Goal: Task Accomplishment & Management: Complete application form

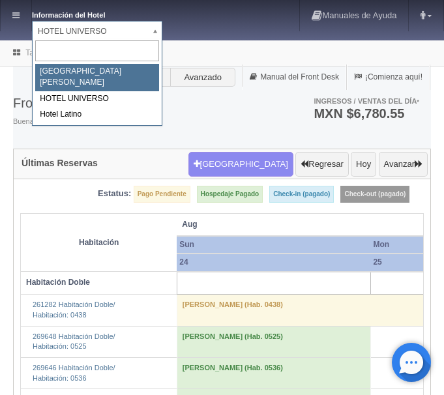
select select "357"
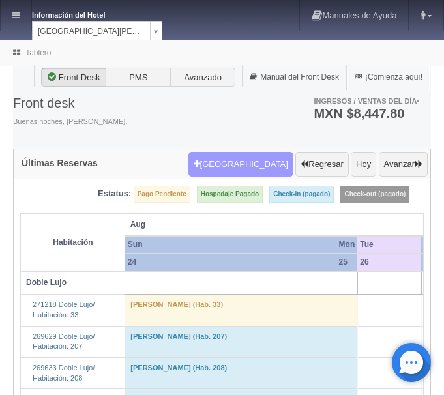
click at [256, 166] on button "Nueva Reserva" at bounding box center [241, 164] width 105 height 25
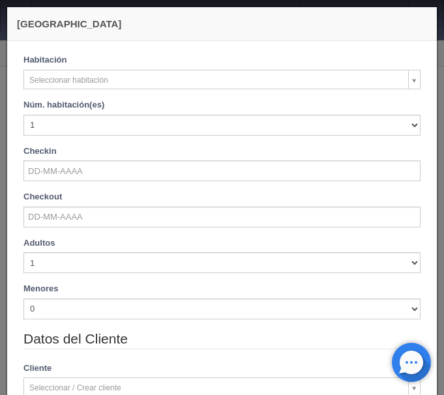
checkbox input "false"
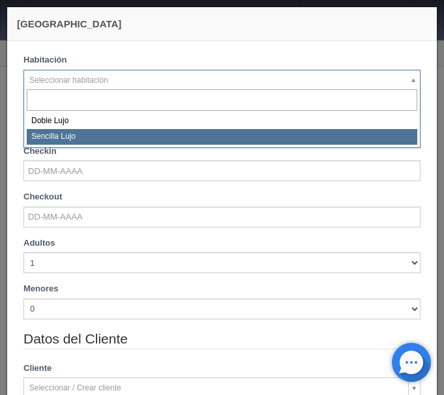
select select "576"
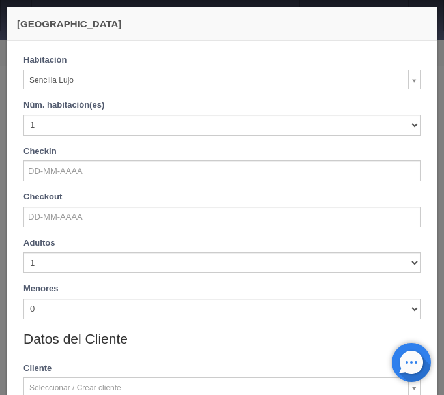
checkbox input "false"
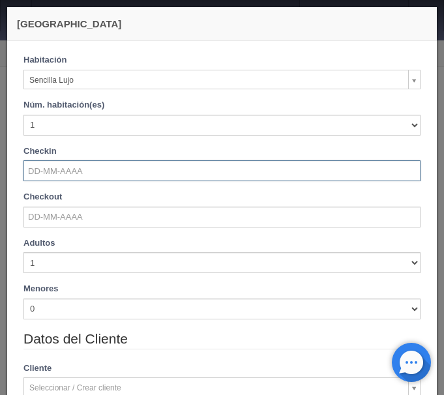
click at [59, 172] on input "text" at bounding box center [221, 171] width 397 height 21
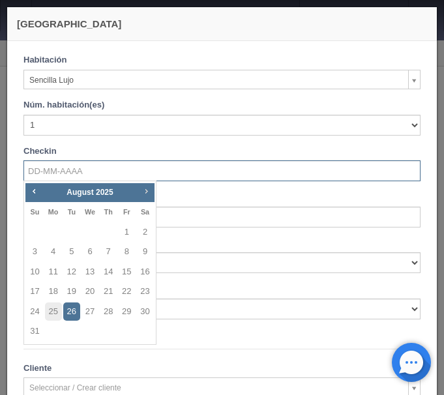
click at [149, 189] on span "Next" at bounding box center [146, 191] width 10 height 10
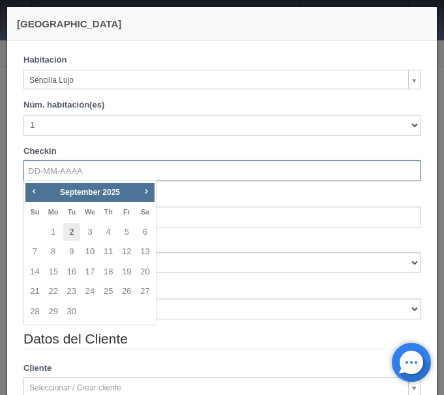
click at [73, 231] on link "2" at bounding box center [71, 232] width 17 height 19
type input "02-09-2025"
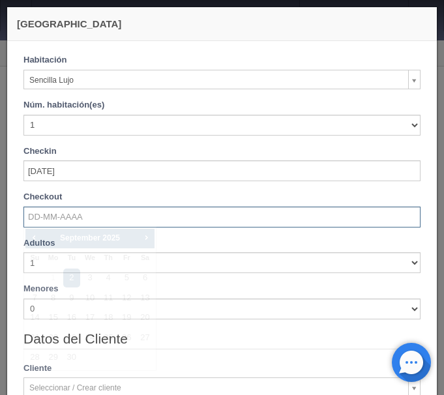
click at [72, 223] on input "text" at bounding box center [221, 217] width 397 height 21
checkbox input "false"
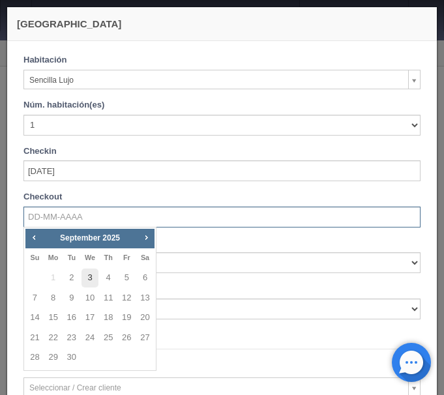
click at [86, 279] on link "3" at bounding box center [90, 278] width 17 height 19
type input "03-09-2025"
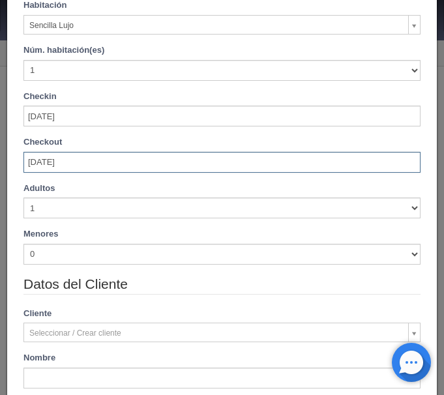
scroll to position [164, 0]
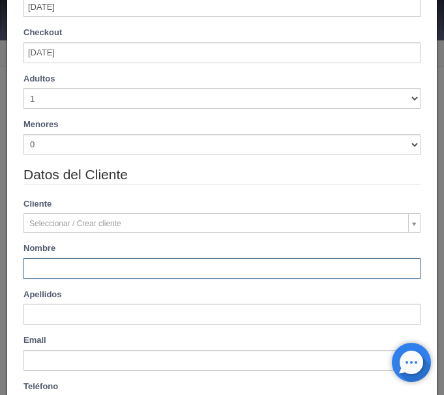
click at [44, 261] on input "text" at bounding box center [221, 268] width 397 height 21
checkbox input "false"
type input "1150.00"
checkbox input "false"
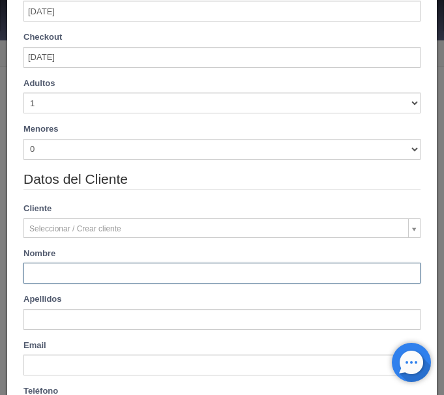
scroll to position [206, 0]
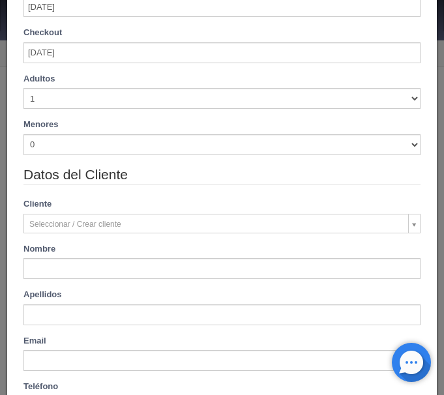
type input "Fernando"
type input "Gonzalez"
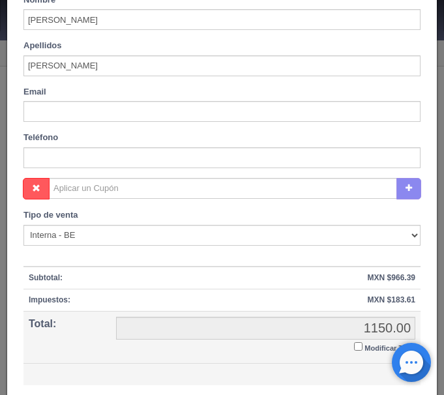
scroll to position [480, 0]
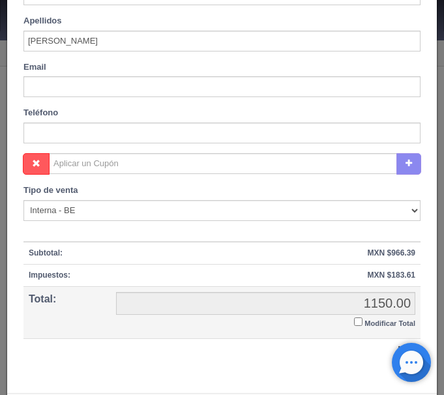
click at [362, 324] on input "Modificar Total" at bounding box center [358, 322] width 8 height 8
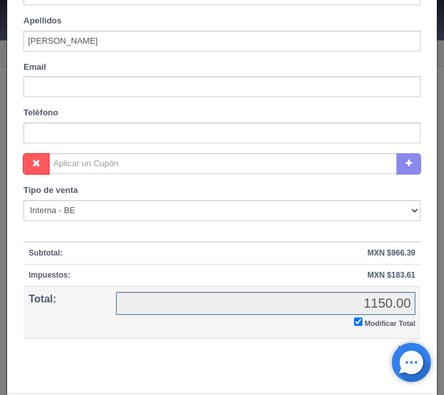
checkbox input "true"
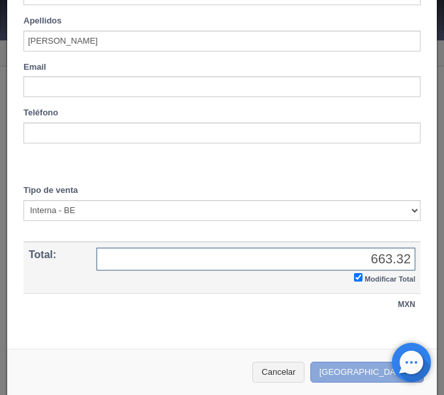
type input "663.32"
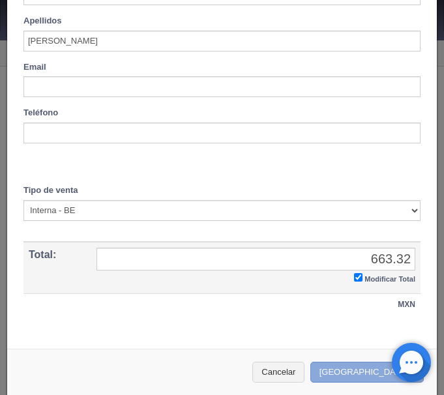
click at [361, 369] on button "[GEOGRAPHIC_DATA]" at bounding box center [368, 373] width 114 height 22
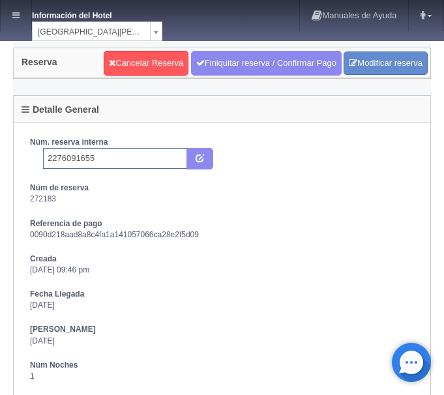
click at [109, 166] on input "2276091655" at bounding box center [115, 158] width 144 height 21
type input "2276091655 Expedia"
click at [202, 159] on icon "submit" at bounding box center [200, 157] width 8 height 8
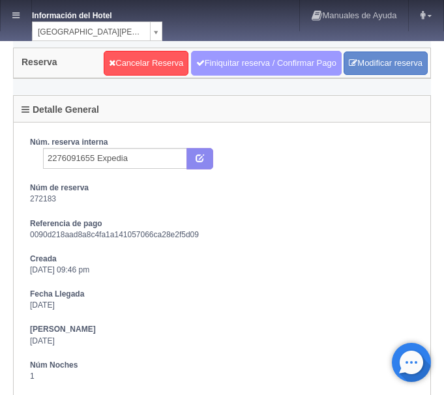
click at [253, 59] on link "Finiquitar reserva / Confirmar Pago" at bounding box center [266, 63] width 151 height 25
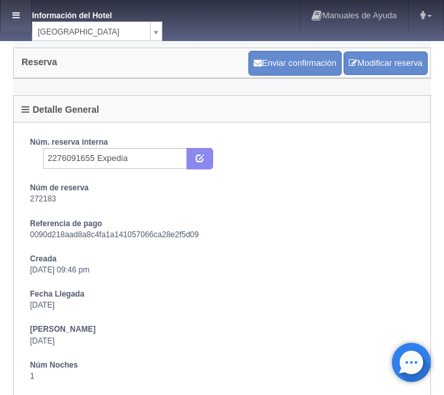
click at [17, 15] on icon at bounding box center [15, 15] width 7 height 8
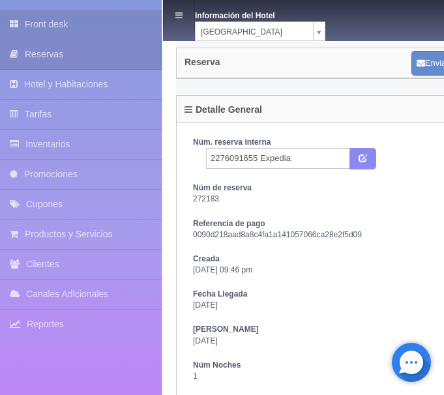
click at [40, 28] on link "Front desk" at bounding box center [81, 24] width 162 height 29
